Goal: Download file/media

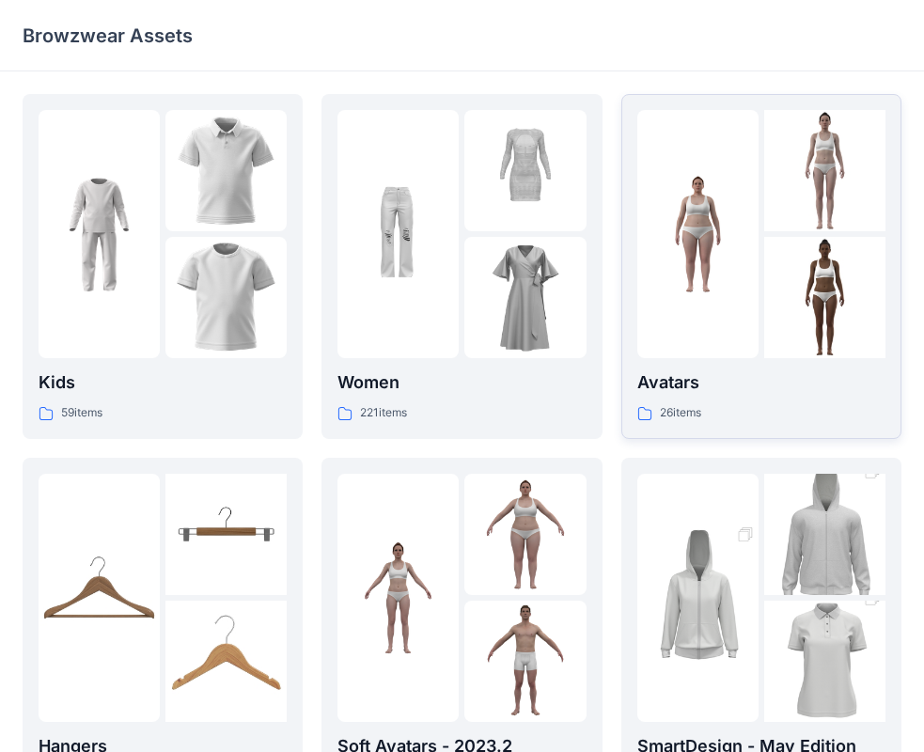
click at [794, 324] on img at bounding box center [824, 297] width 121 height 121
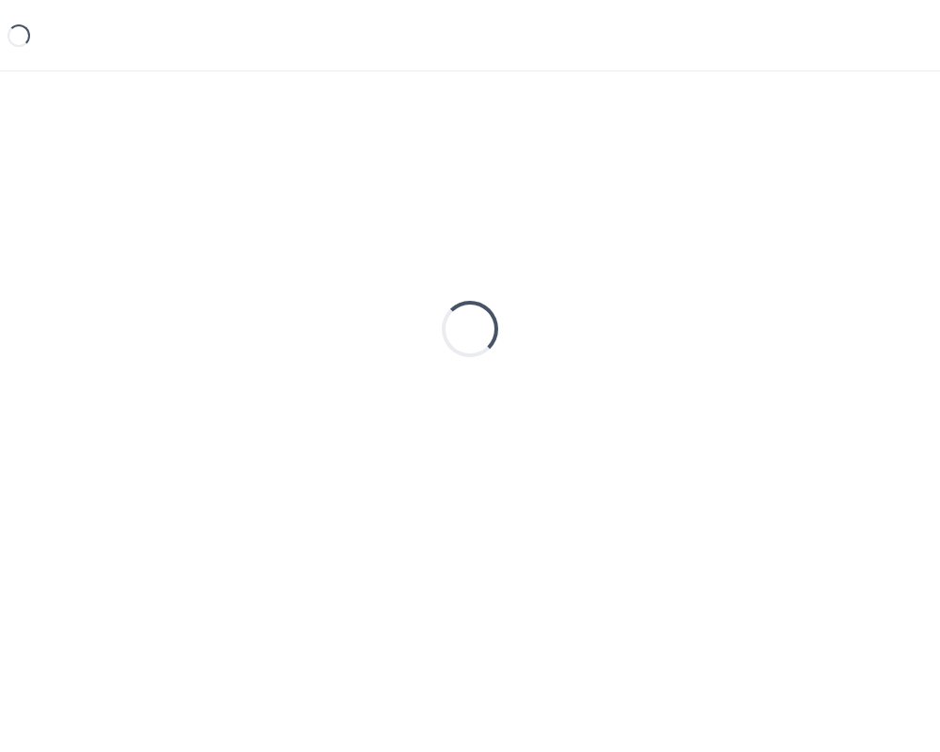
click at [794, 324] on div "Loading..." at bounding box center [470, 329] width 895 height 470
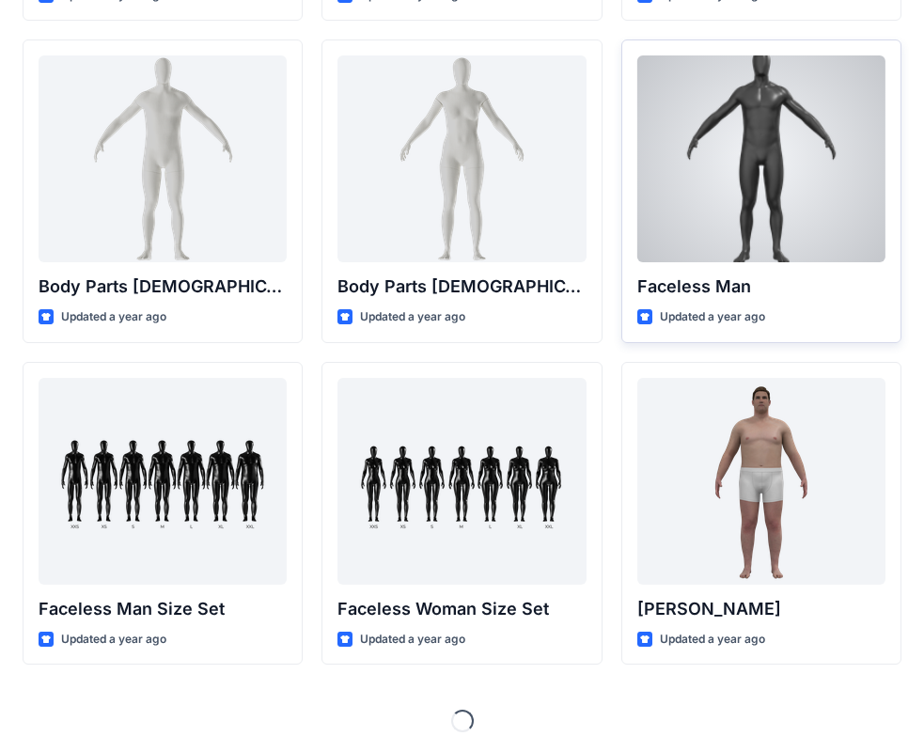
scroll to position [701, 0]
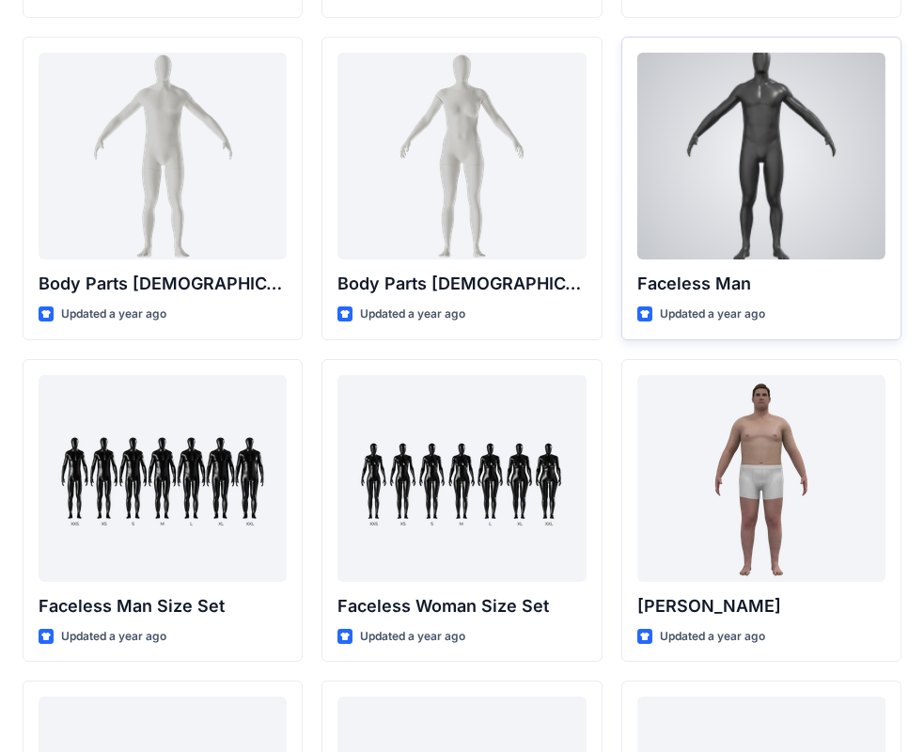
click at [729, 181] on div at bounding box center [761, 156] width 248 height 207
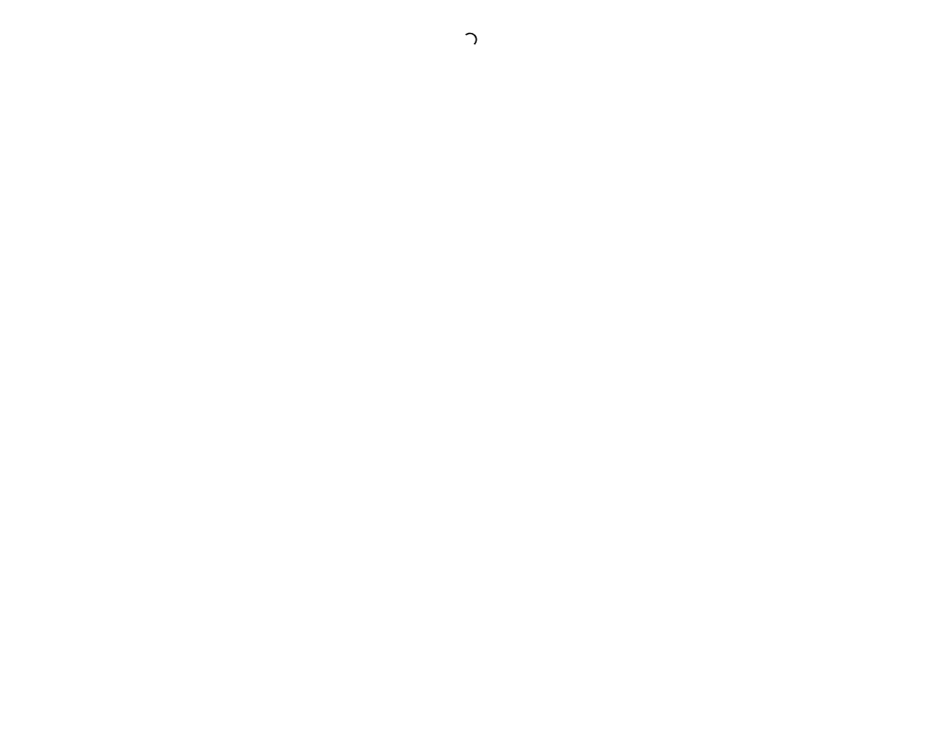
click at [729, 181] on div at bounding box center [470, 376] width 940 height 752
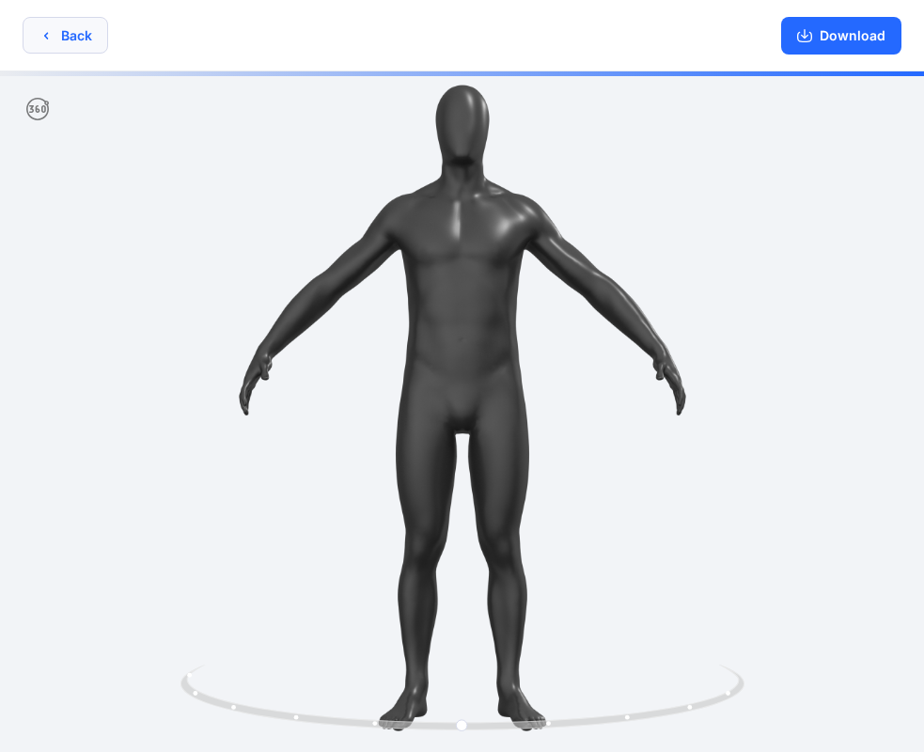
click at [40, 30] on icon "button" at bounding box center [46, 35] width 15 height 15
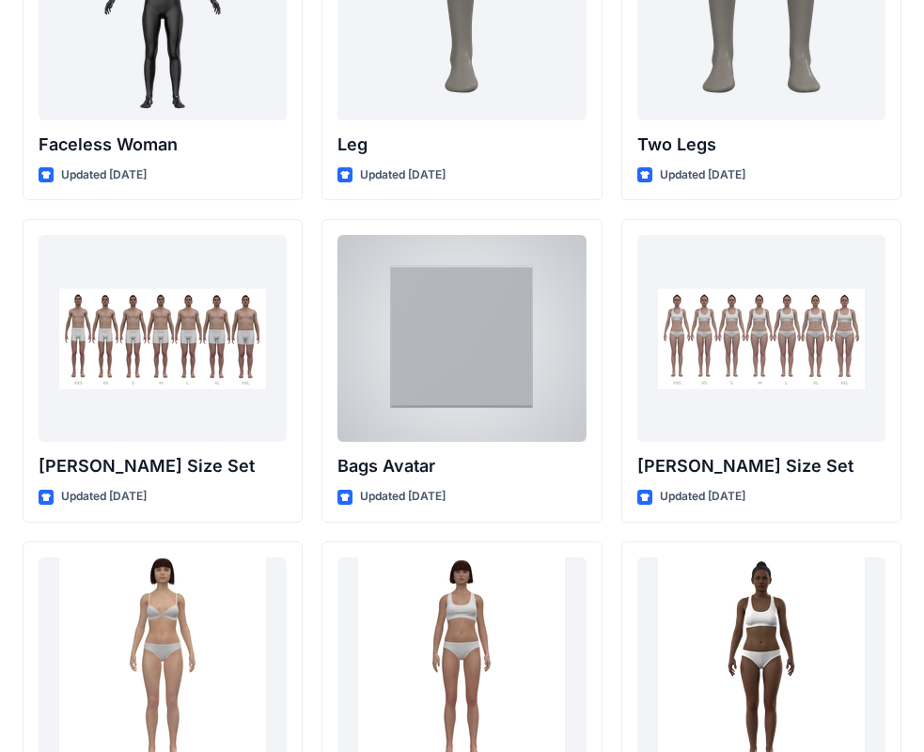
scroll to position [1774, 0]
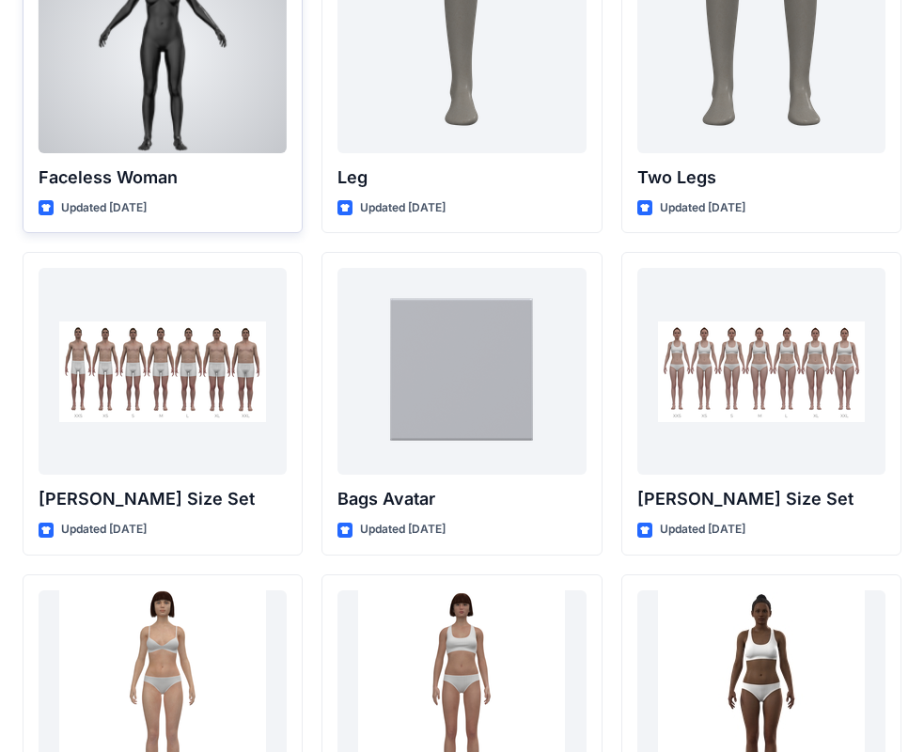
click at [219, 121] on div at bounding box center [163, 49] width 248 height 207
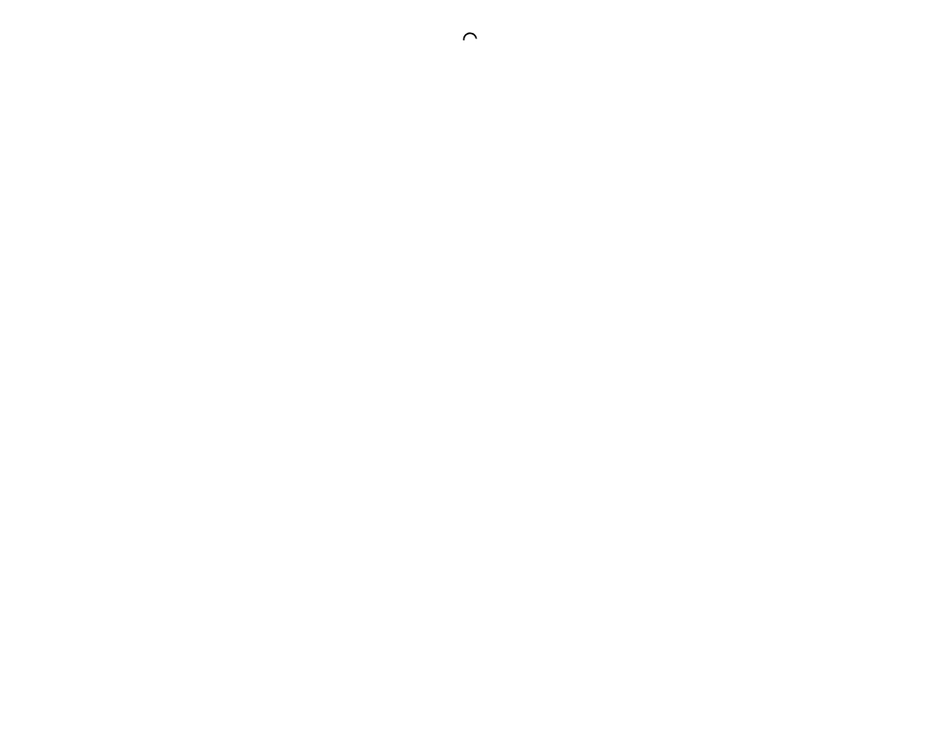
click at [219, 121] on div at bounding box center [470, 376] width 940 height 752
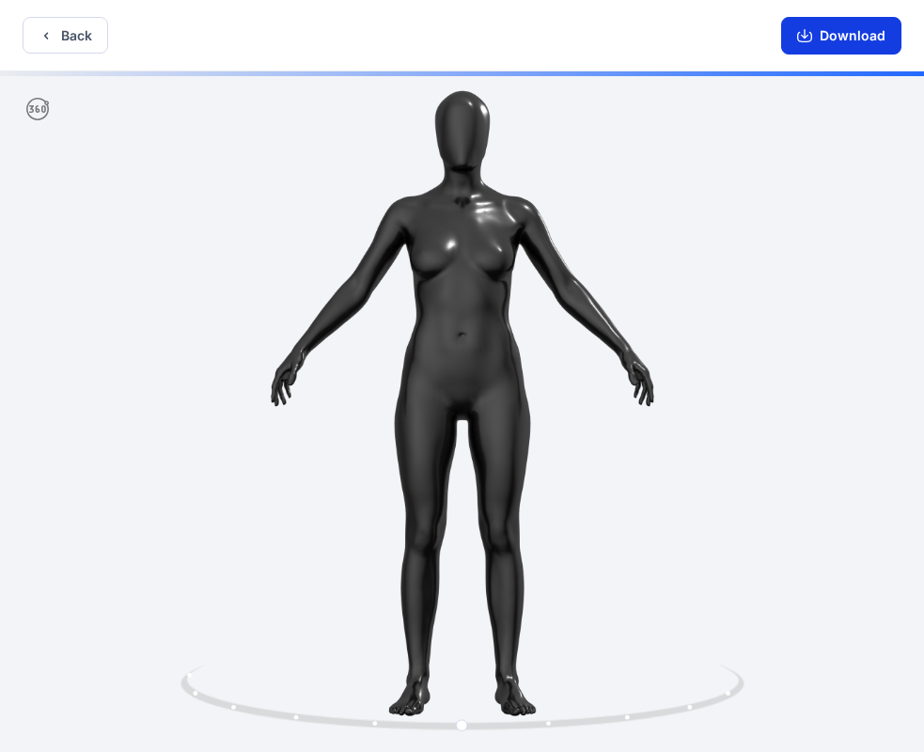
click at [829, 37] on button "Download" at bounding box center [841, 36] width 120 height 38
click at [859, 32] on button "Download" at bounding box center [841, 36] width 120 height 38
